Goal: Task Accomplishment & Management: Manage account settings

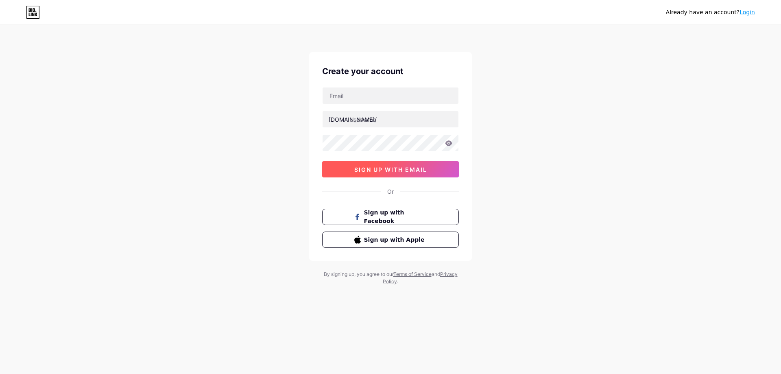
click at [411, 171] on span "sign up with email" at bounding box center [390, 169] width 73 height 7
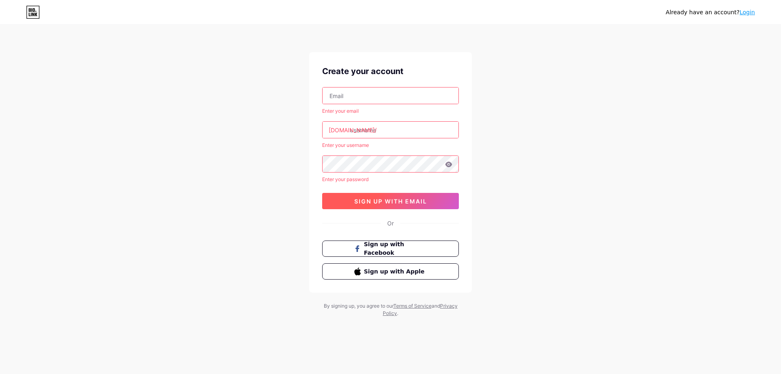
click at [401, 204] on span "sign up with email" at bounding box center [390, 201] width 73 height 7
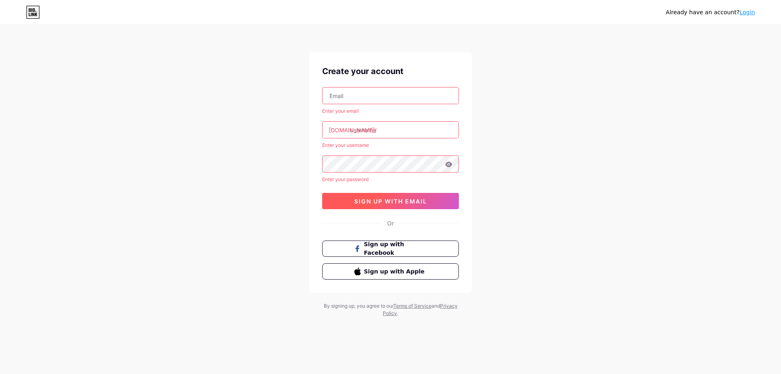
click at [401, 205] on button "sign up with email" at bounding box center [390, 201] width 137 height 16
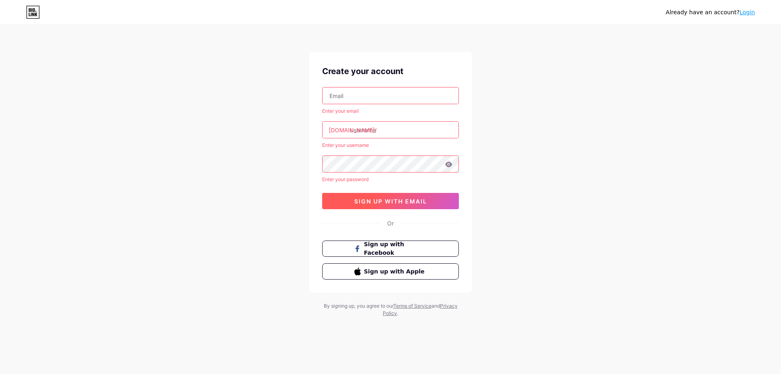
click at [401, 205] on button "sign up with email" at bounding box center [390, 201] width 137 height 16
click at [397, 206] on button "sign up with email" at bounding box center [390, 201] width 137 height 16
click at [387, 96] on input "text" at bounding box center [391, 95] width 136 height 16
type input "[EMAIL_ADDRESS][DOMAIN_NAME]"
click at [400, 130] on input "text" at bounding box center [391, 130] width 136 height 16
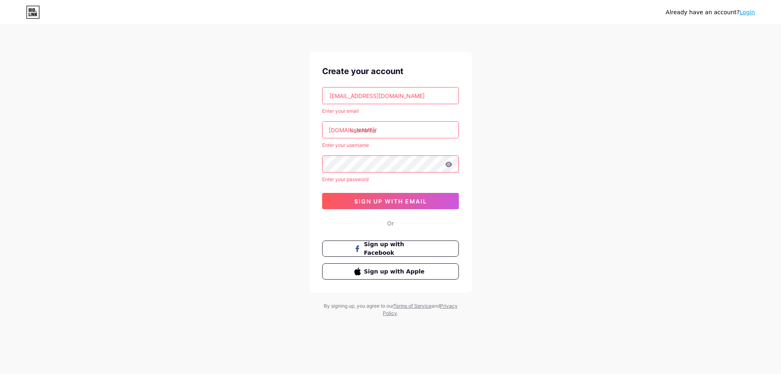
click at [411, 95] on input "[EMAIL_ADDRESS][DOMAIN_NAME]" at bounding box center [391, 95] width 136 height 16
click at [411, 131] on input "text" at bounding box center [391, 130] width 136 height 16
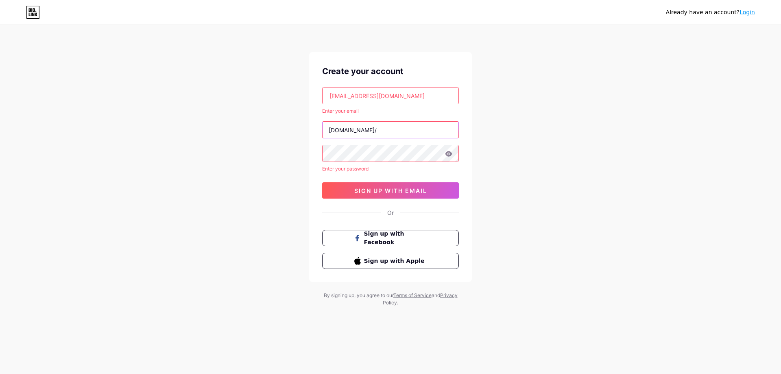
type input "l"
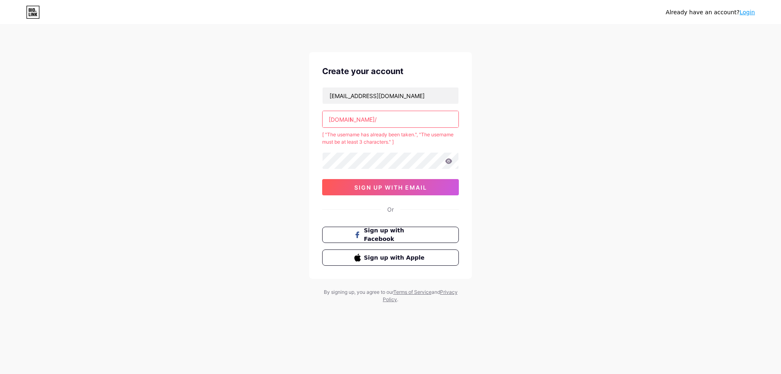
click at [384, 121] on input "l" at bounding box center [391, 119] width 136 height 16
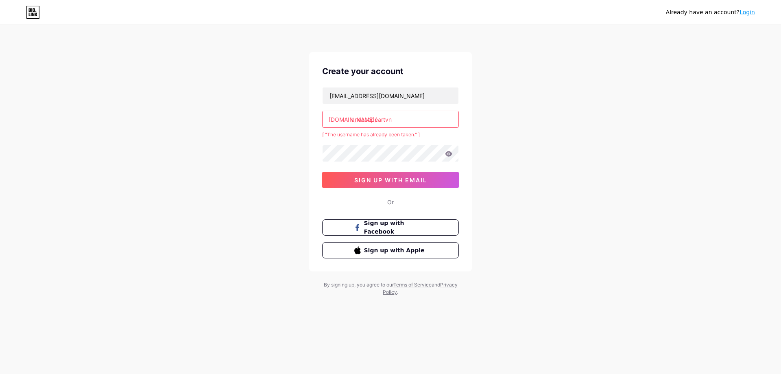
type input "landscapeartvn"
click at [397, 183] on span "sign up with email" at bounding box center [390, 180] width 73 height 7
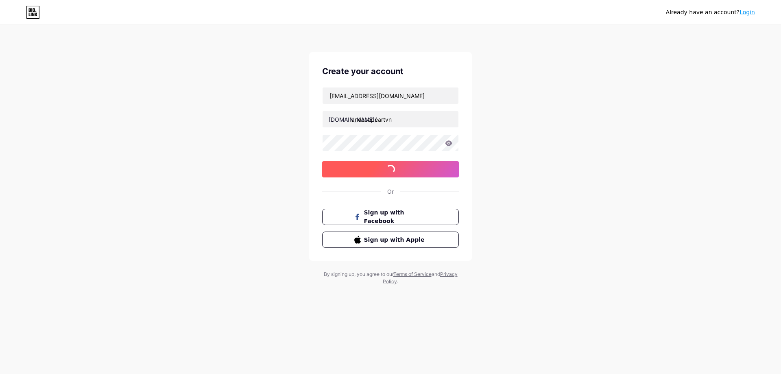
click at [397, 183] on div "Create your account tranvan.architect@gmail.com bio.link/ landscapeartvn sign u…" at bounding box center [390, 156] width 163 height 209
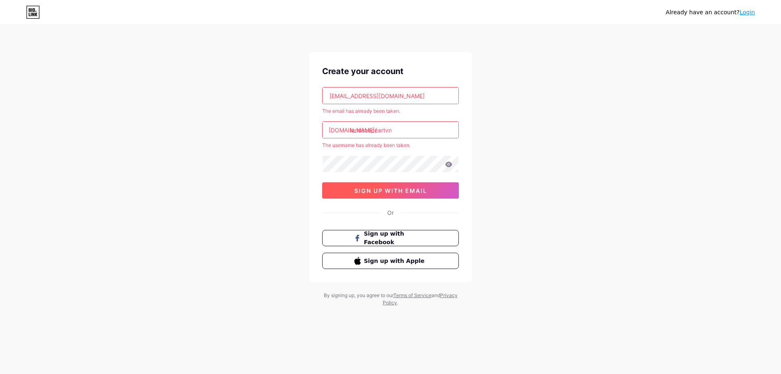
click at [397, 183] on button "sign up with email" at bounding box center [390, 190] width 137 height 16
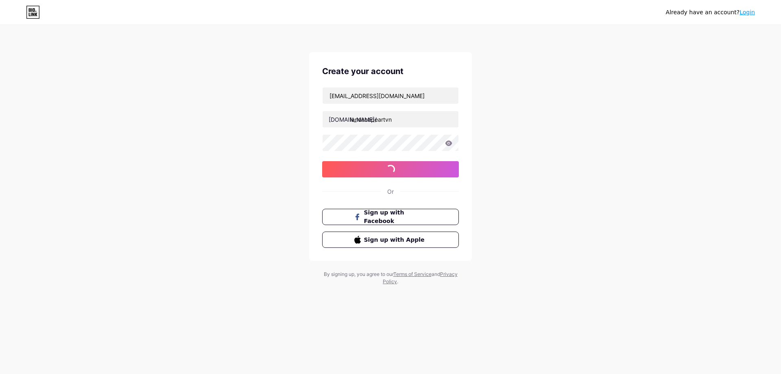
click at [448, 146] on icon at bounding box center [449, 142] width 7 height 5
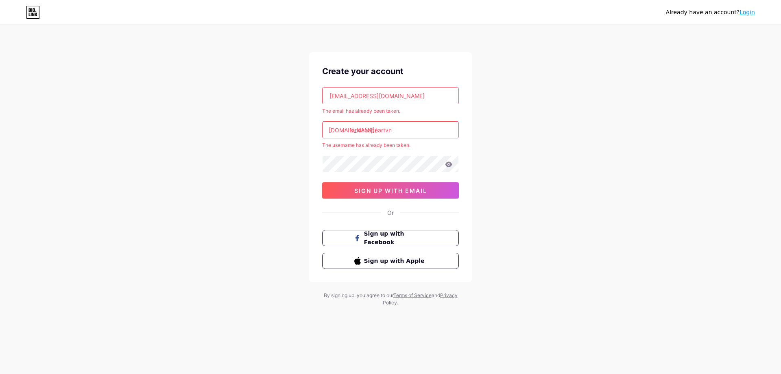
click at [449, 163] on icon at bounding box center [448, 165] width 7 height 6
click at [448, 167] on icon at bounding box center [449, 164] width 7 height 5
click at [450, 164] on icon at bounding box center [448, 165] width 7 height 6
click at [221, 160] on div "Already have an account? Login Create your account tranvan.architect@gmail.com …" at bounding box center [390, 166] width 781 height 332
click at [201, 192] on div "Already have an account? Login Create your account tranvan.architect@gmail.com …" at bounding box center [390, 166] width 781 height 332
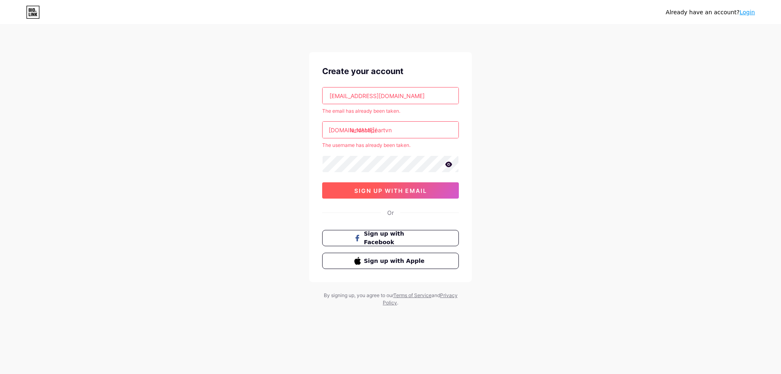
click at [398, 193] on span "sign up with email" at bounding box center [390, 190] width 73 height 7
click at [402, 189] on span "sign up with email" at bounding box center [390, 190] width 73 height 7
click at [32, 10] on icon at bounding box center [31, 10] width 1 height 4
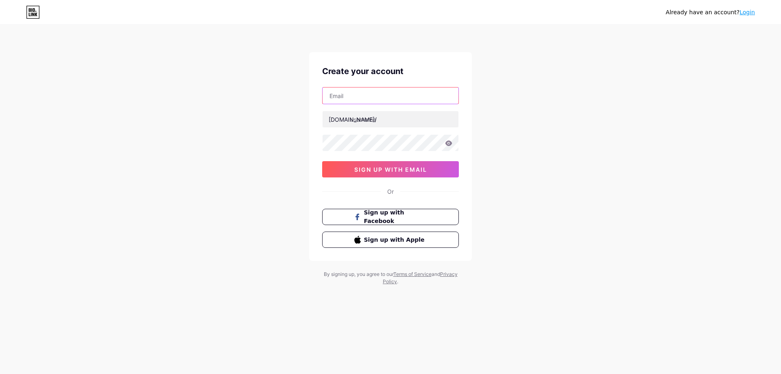
type input "[EMAIL_ADDRESS][DOMAIN_NAME]"
click at [451, 144] on icon at bounding box center [449, 142] width 7 height 5
click at [420, 123] on input "text" at bounding box center [391, 119] width 136 height 16
type input "landscapeartvn"
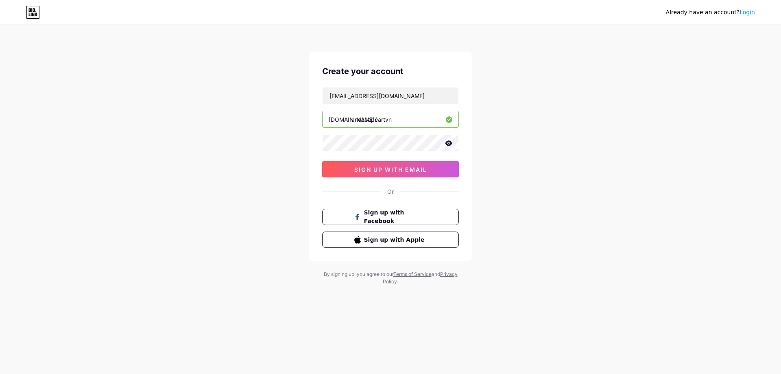
click at [580, 165] on div "Already have an account? Login Create your account [EMAIL_ADDRESS][DOMAIN_NAME]…" at bounding box center [390, 155] width 781 height 311
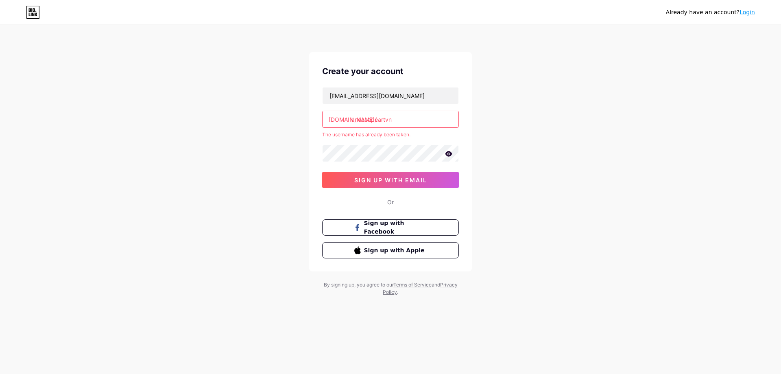
click at [388, 184] on button "sign up with email" at bounding box center [390, 180] width 137 height 16
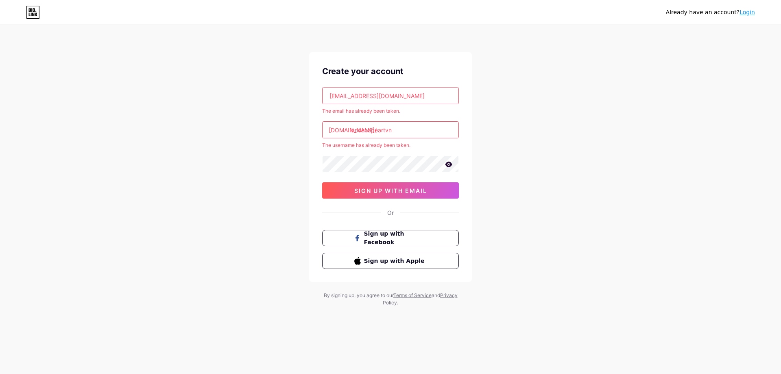
click at [30, 11] on icon at bounding box center [33, 12] width 14 height 13
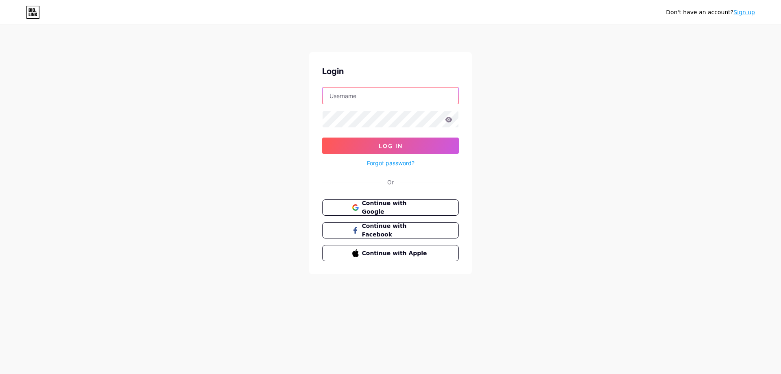
type input "[EMAIL_ADDRESS][DOMAIN_NAME]"
click at [448, 120] on icon at bounding box center [449, 119] width 7 height 5
click at [442, 147] on button "Log In" at bounding box center [390, 146] width 137 height 16
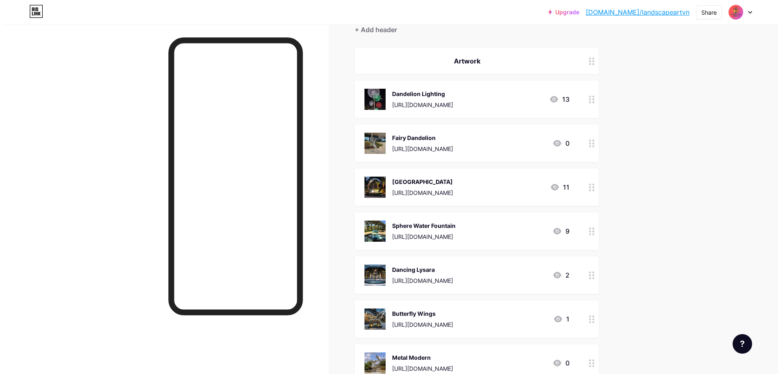
scroll to position [41, 0]
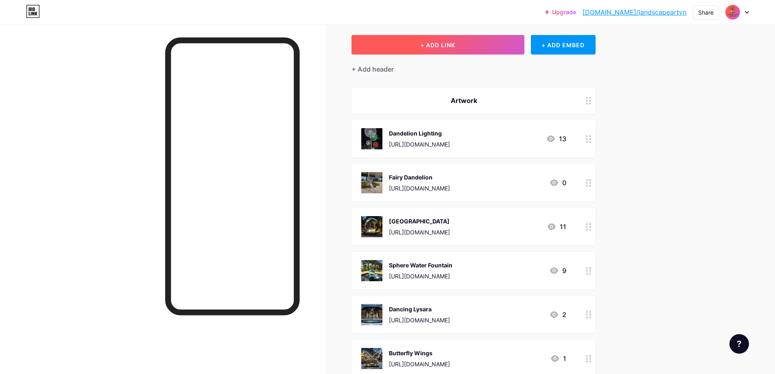
click at [456, 50] on button "+ ADD LINK" at bounding box center [438, 45] width 173 height 20
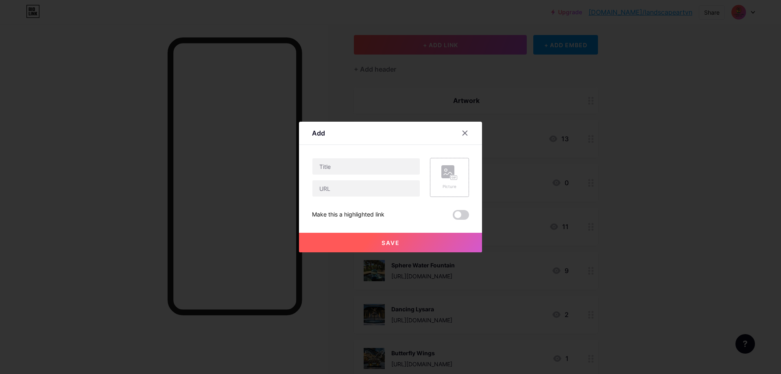
click at [451, 179] on rect at bounding box center [454, 178] width 7 height 4
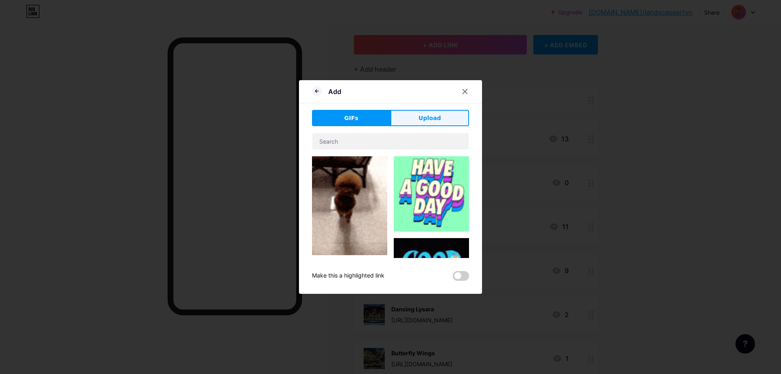
click at [424, 113] on button "Upload" at bounding box center [430, 118] width 79 height 16
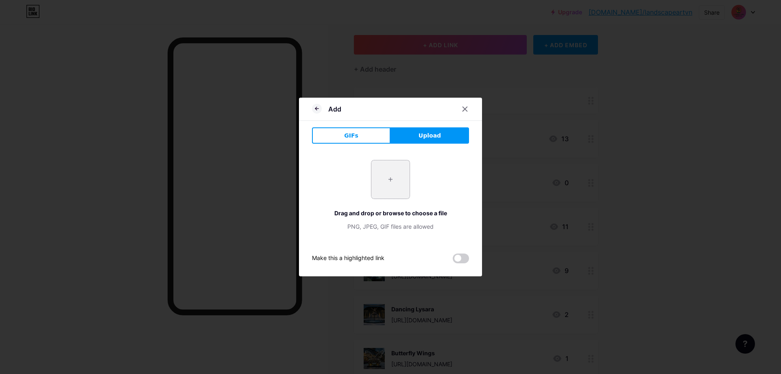
click at [398, 182] on input "file" at bounding box center [391, 179] width 38 height 38
type input "C:\fakepath\4a7c288d307a8972c395c31c4e510335.jpg"
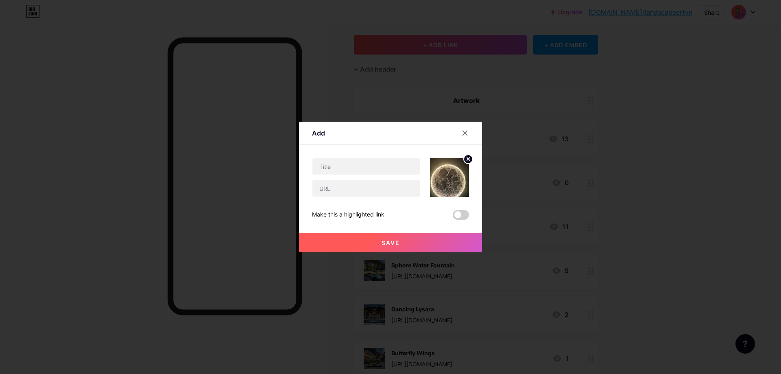
click at [467, 161] on circle at bounding box center [468, 159] width 9 height 9
click at [442, 177] on rect at bounding box center [448, 171] width 13 height 13
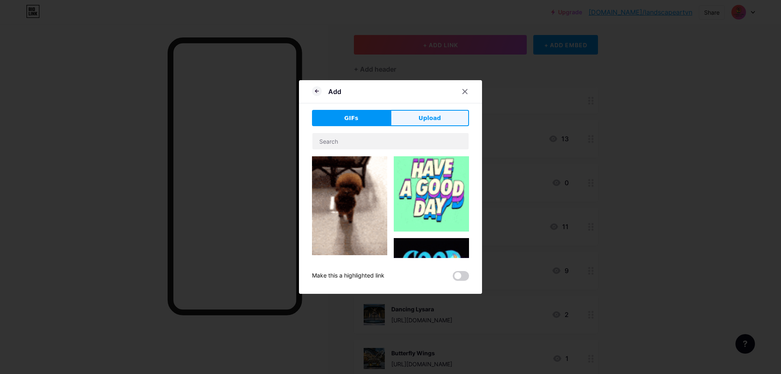
click at [431, 119] on span "Upload" at bounding box center [430, 118] width 22 height 9
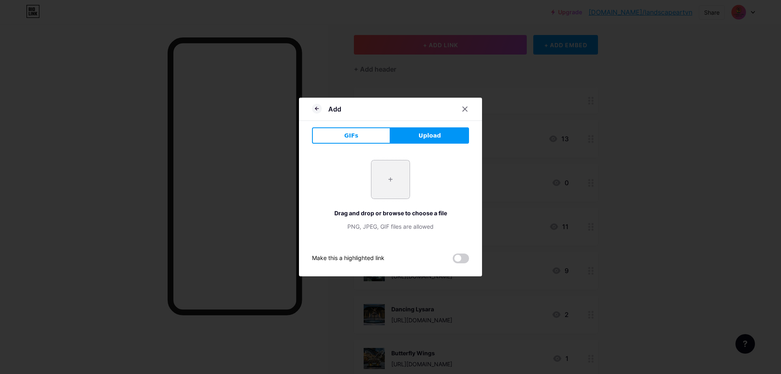
click at [394, 180] on input "file" at bounding box center [391, 179] width 38 height 38
type input "C:\fakepath\0becd0ee174b8afdc1fc932553200235.jpg"
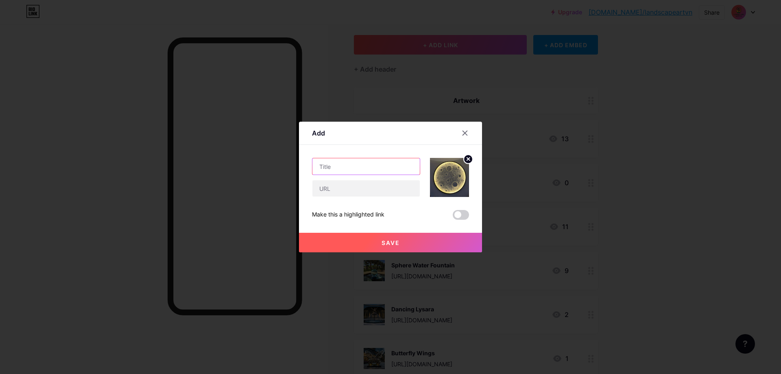
click at [348, 168] on input "text" at bounding box center [366, 166] width 107 height 16
click at [354, 189] on input "text" at bounding box center [366, 188] width 107 height 16
click at [354, 172] on input "text" at bounding box center [366, 166] width 107 height 16
type input "Moon Lamp"
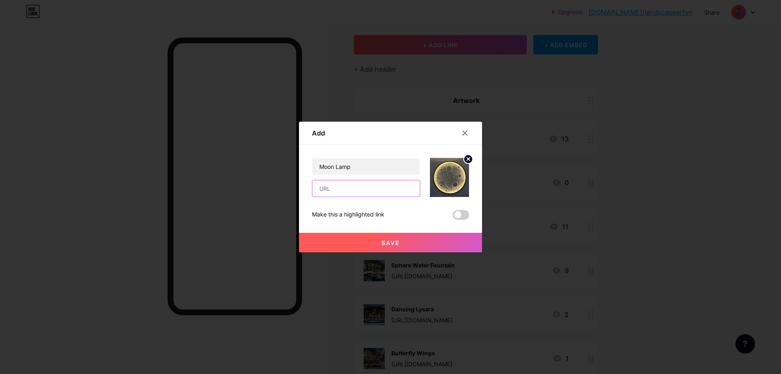
click at [363, 191] on input "text" at bounding box center [366, 188] width 107 height 16
paste input "https://s.click.aliexpress.com/e/_oDYyfxT"
type input "https://s.click.aliexpress.com/e/_oDYyfxT"
click at [458, 216] on span at bounding box center [461, 215] width 16 height 10
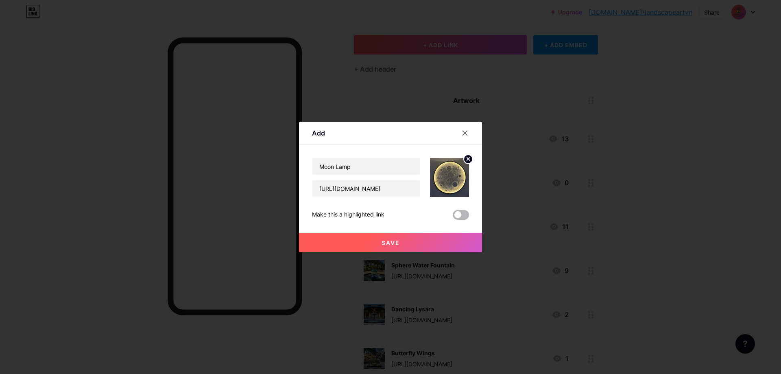
click at [453, 217] on input "checkbox" at bounding box center [453, 217] width 0 height 0
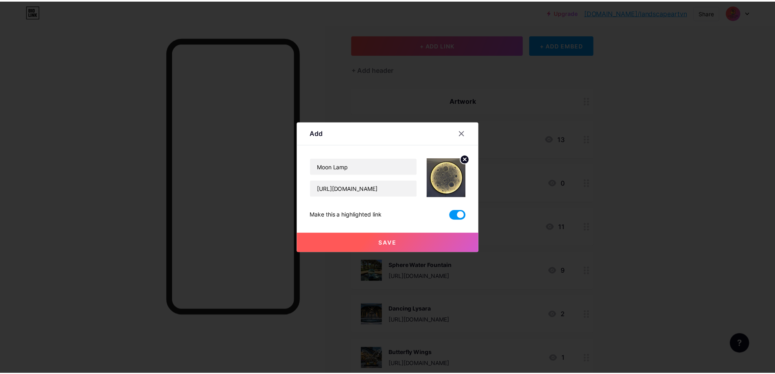
scroll to position [0, 0]
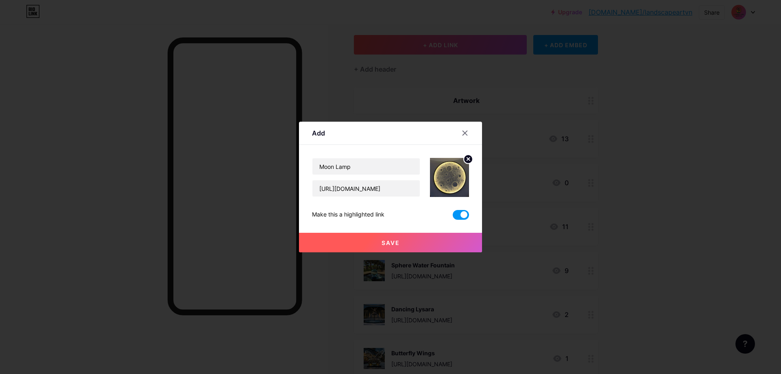
click at [388, 247] on button "Save" at bounding box center [390, 243] width 183 height 20
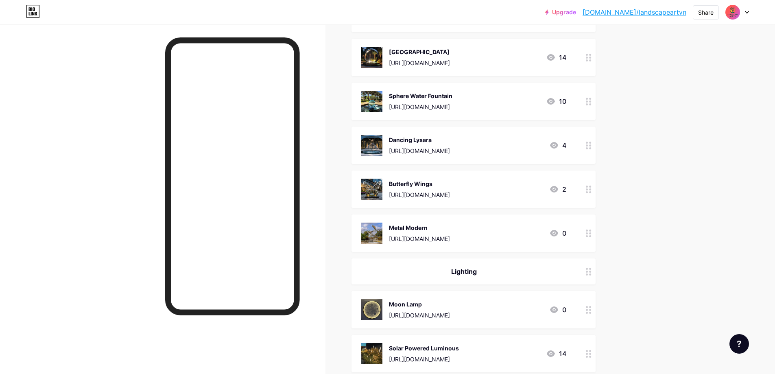
scroll to position [9, 0]
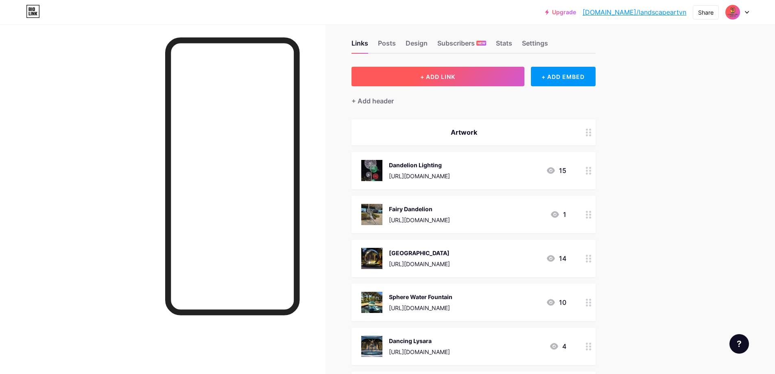
click at [426, 81] on button "+ ADD LINK" at bounding box center [438, 77] width 173 height 20
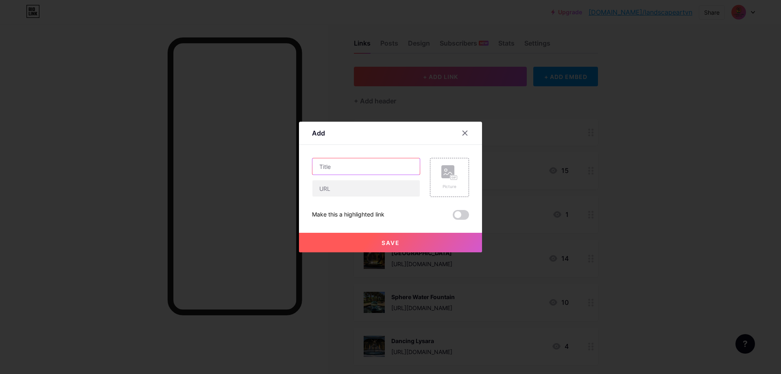
click at [363, 168] on input "text" at bounding box center [366, 166] width 107 height 16
click at [445, 185] on div "Picture" at bounding box center [450, 187] width 16 height 6
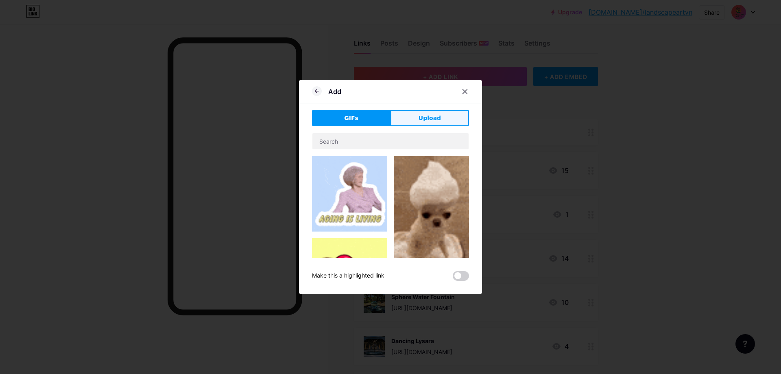
click at [413, 114] on button "Upload" at bounding box center [430, 118] width 79 height 16
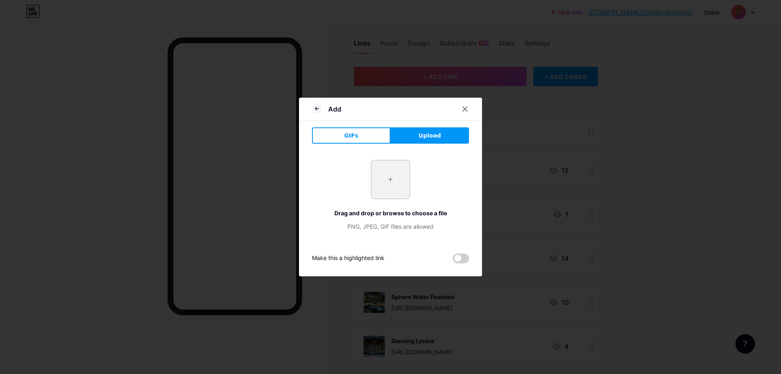
click at [387, 173] on input "file" at bounding box center [391, 179] width 38 height 38
type input "C:\fakepath\cb68e7bf7e5f550efa3679bd96c5353c.jpg"
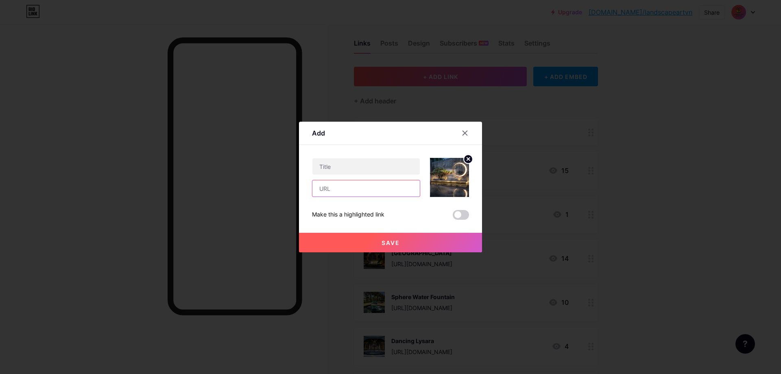
click at [396, 194] on input "text" at bounding box center [366, 188] width 107 height 16
click at [388, 171] on input "text" at bounding box center [366, 166] width 107 height 16
type input "Moon Light Garden"
click at [387, 186] on input "text" at bounding box center [366, 188] width 107 height 16
type input "https://s.click.aliexpress.com/e/_oDYyfxT"
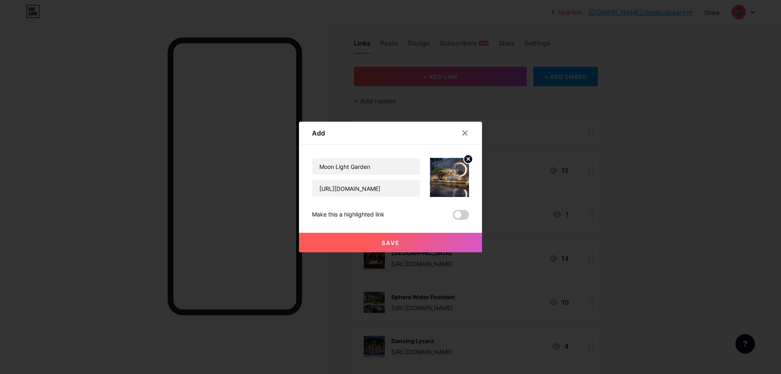
click at [453, 214] on span at bounding box center [461, 215] width 16 height 10
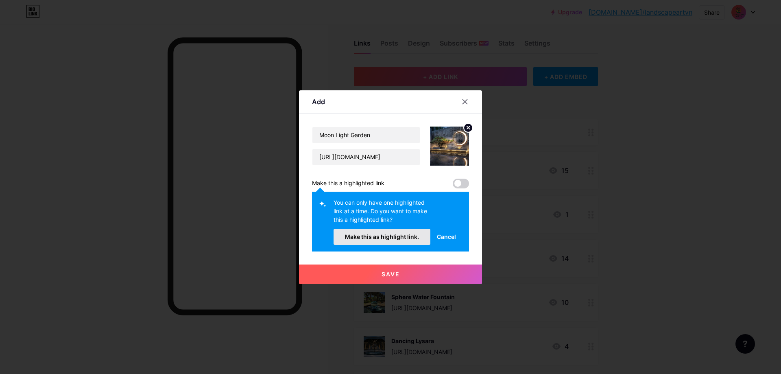
click at [388, 243] on button "Make this as highlight link." at bounding box center [382, 237] width 97 height 16
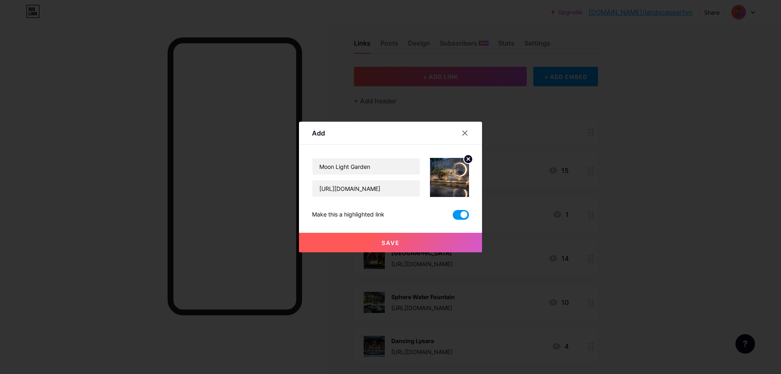
click at [399, 244] on button "Save" at bounding box center [390, 243] width 183 height 20
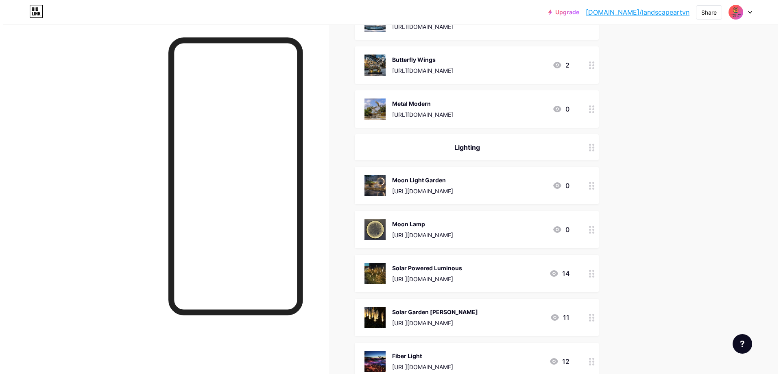
scroll to position [335, 0]
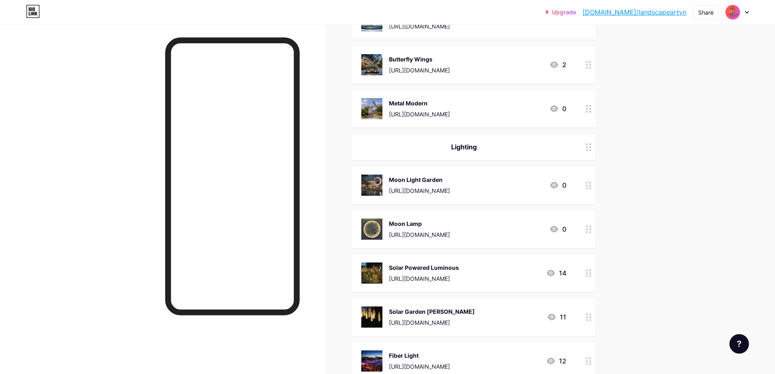
click at [592, 188] on icon at bounding box center [589, 186] width 6 height 8
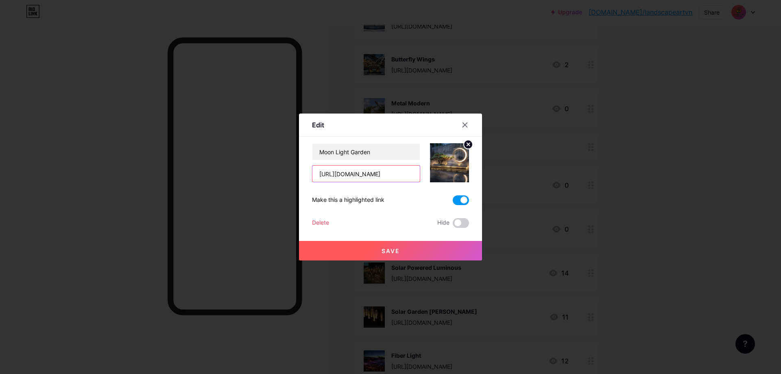
click at [400, 177] on input "https://s.click.aliexpress.com/e/_oDYyfxT" at bounding box center [366, 174] width 107 height 16
paste input "iqgfX"
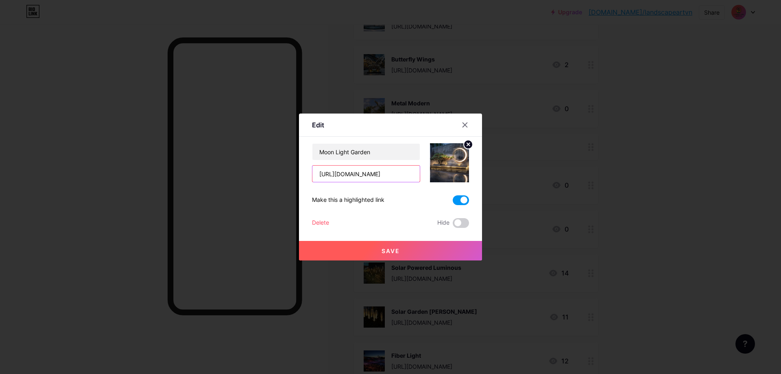
type input "https://s.click.aliexpress.com/e/_oDiqgfX"
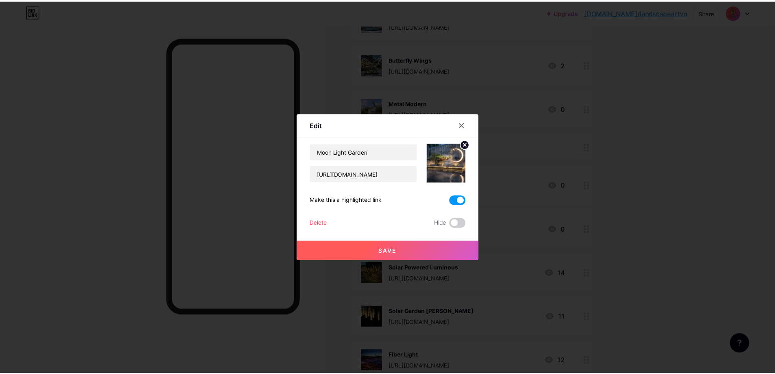
scroll to position [0, 0]
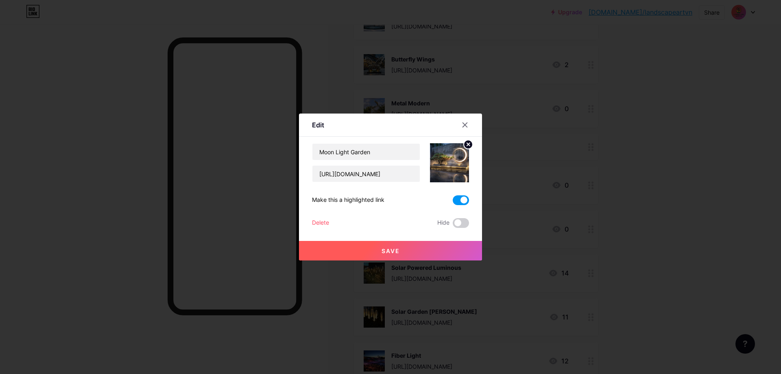
click at [416, 252] on button "Save" at bounding box center [390, 251] width 183 height 20
